Goal: Transaction & Acquisition: Book appointment/travel/reservation

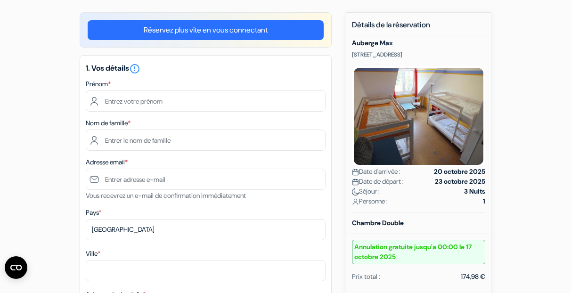
scroll to position [74, 0]
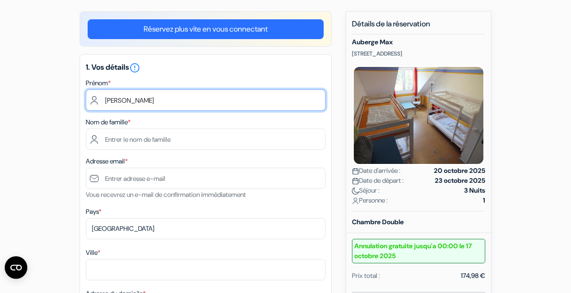
type input "[PERSON_NAME]"
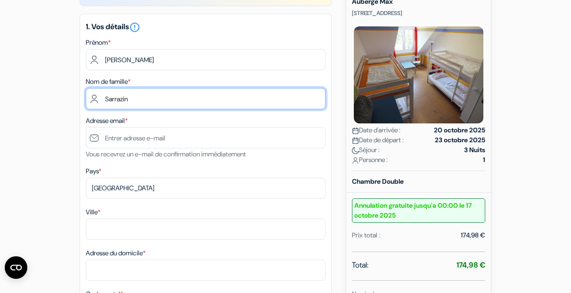
scroll to position [138, 0]
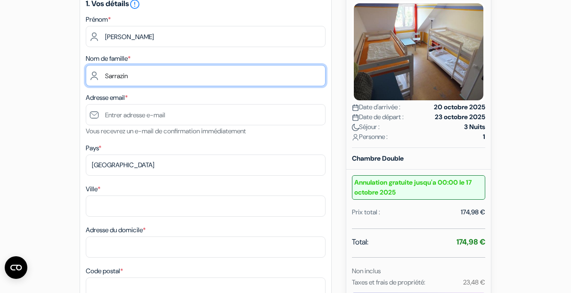
type input "Sarrazin"
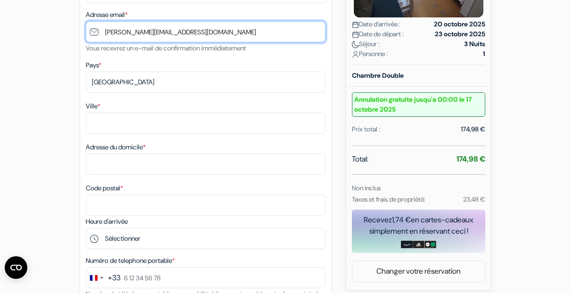
scroll to position [222, 0]
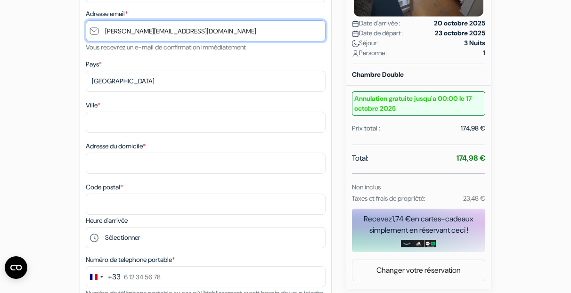
type input "[PERSON_NAME][EMAIL_ADDRESS][DOMAIN_NAME]"
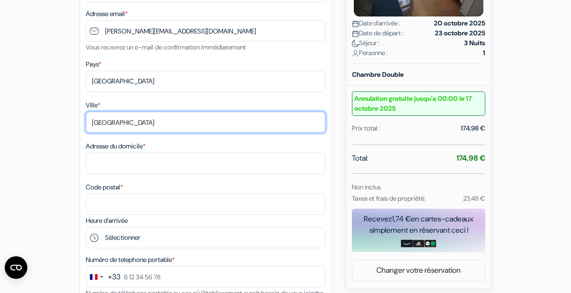
type input "[GEOGRAPHIC_DATA]"
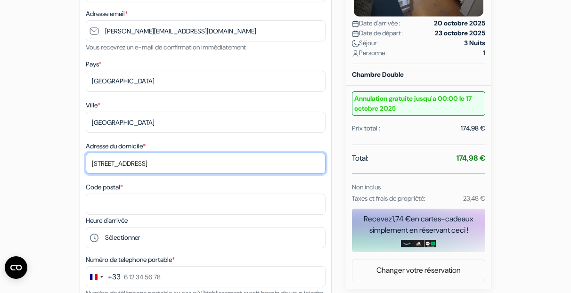
type input "[STREET_ADDRESS]"
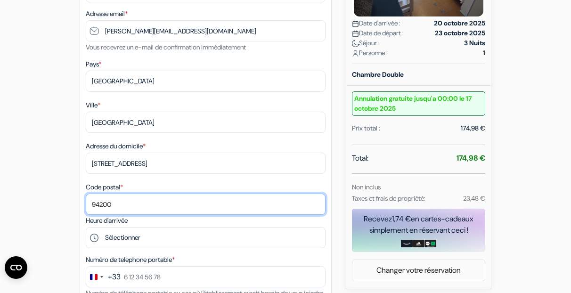
type input "94200"
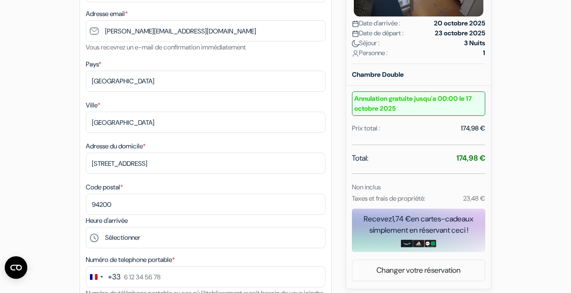
click at [165, 220] on div "Heure d'arrivée Sélectionner 16:00 17:00 18:00 19:00" at bounding box center [206, 231] width 240 height 33
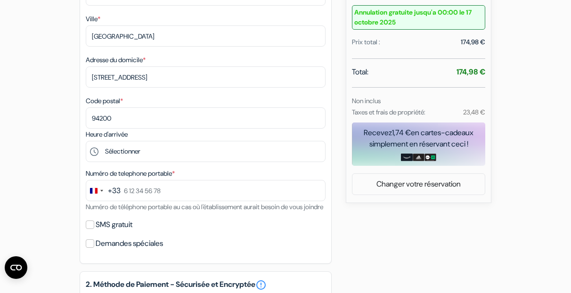
scroll to position [316, 0]
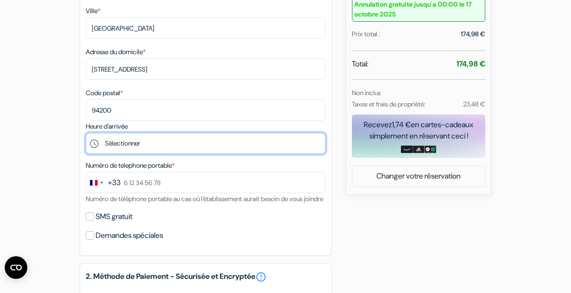
select select "16"
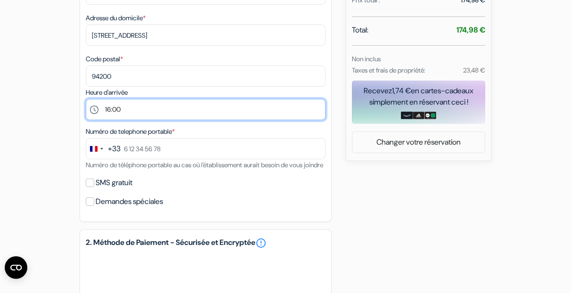
scroll to position [352, 0]
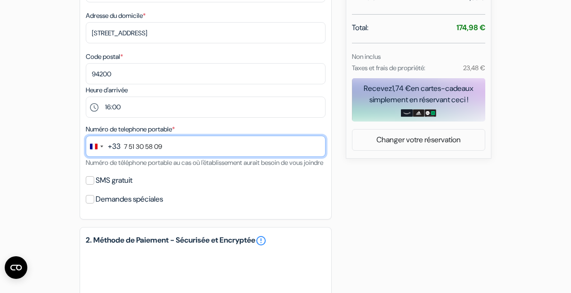
type input "7 51 30 58 09"
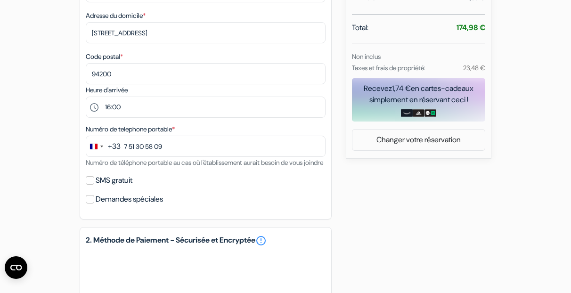
click at [123, 168] on div "Numéro de telephone portable * +33 244 results found No results found [GEOGRAPH…" at bounding box center [206, 145] width 240 height 45
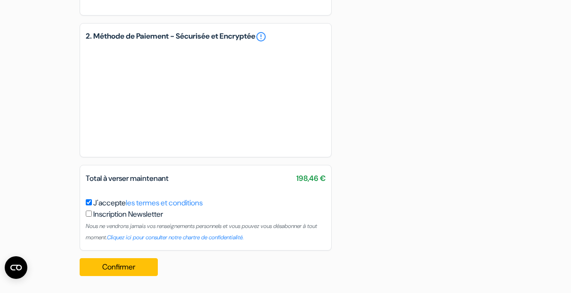
scroll to position [568, 0]
click at [134, 265] on button "Confirmer Loading..." at bounding box center [119, 267] width 78 height 18
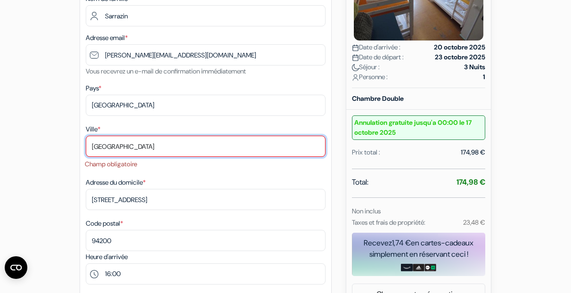
click at [248, 150] on input "[GEOGRAPHIC_DATA]" at bounding box center [206, 146] width 240 height 21
click at [191, 143] on input "[GEOGRAPHIC_DATA]" at bounding box center [206, 146] width 240 height 21
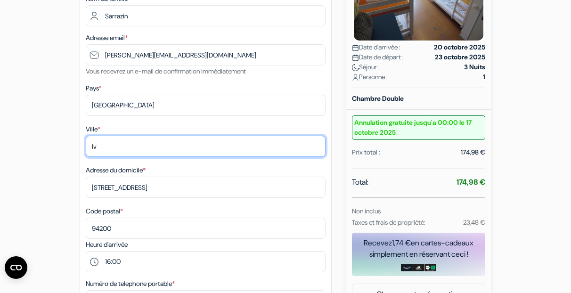
type input "I"
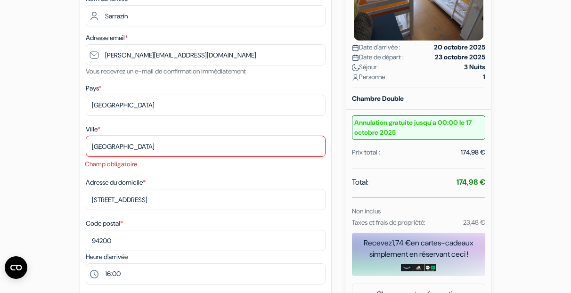
click at [165, 162] on li "Champ obligatoire" at bounding box center [205, 164] width 241 height 9
click at [180, 188] on div "Adresse du domicile * [STREET_ADDRESS]" at bounding box center [206, 193] width 240 height 33
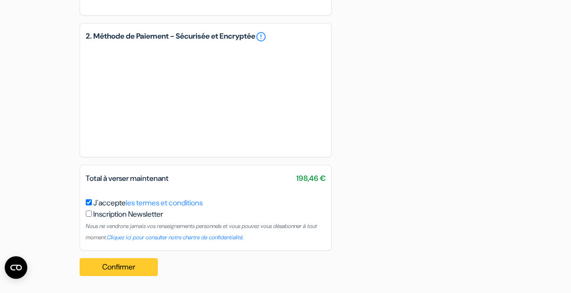
scroll to position [580, 0]
click at [134, 269] on button "Confirmer Loading..." at bounding box center [119, 267] width 78 height 18
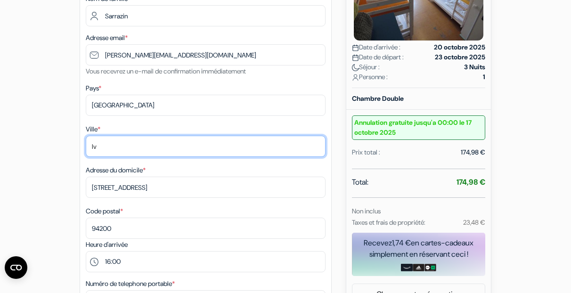
type input "I"
type input "IVRY SUR SEINE"
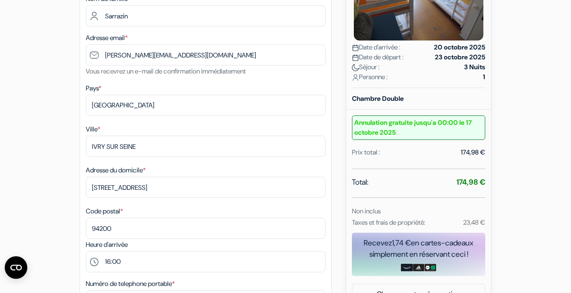
click at [204, 171] on div "Adresse du domicile * [STREET_ADDRESS]" at bounding box center [206, 180] width 240 height 33
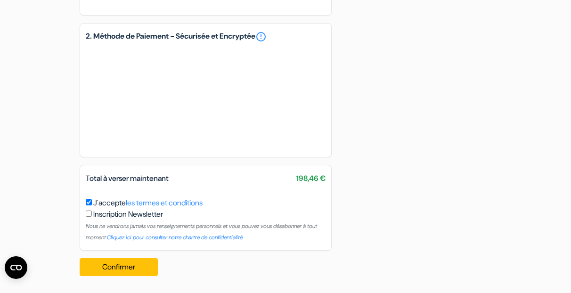
scroll to position [568, 0]
click at [132, 267] on button "Confirmer Loading..." at bounding box center [119, 267] width 78 height 18
